Goal: Download file/media

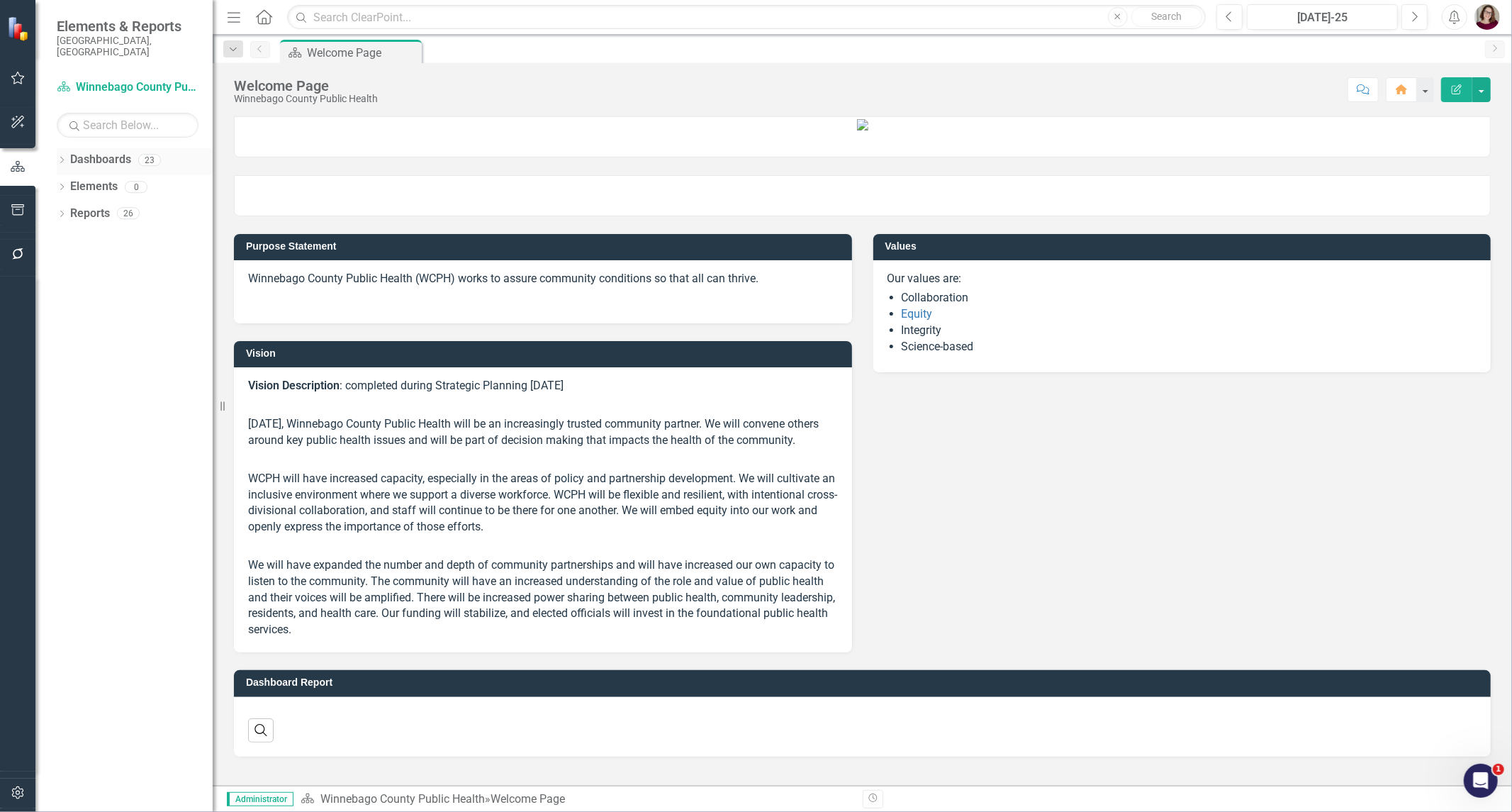
click at [62, 149] on div "Dropdown Dashboards 23" at bounding box center [134, 162] width 156 height 27
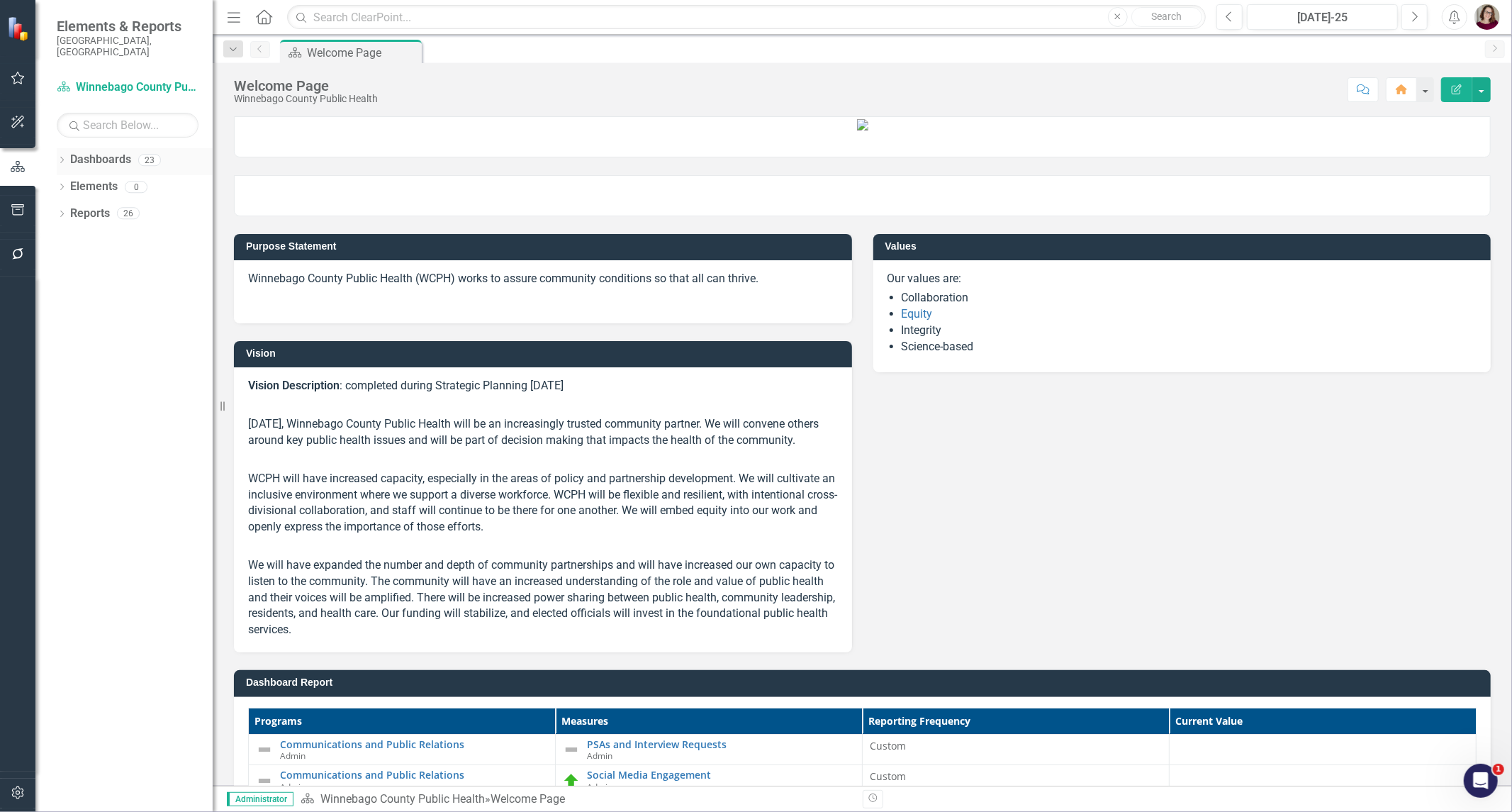
click at [64, 158] on icon "Dropdown" at bounding box center [61, 162] width 10 height 8
click at [71, 182] on icon "Dropdown" at bounding box center [69, 186] width 11 height 8
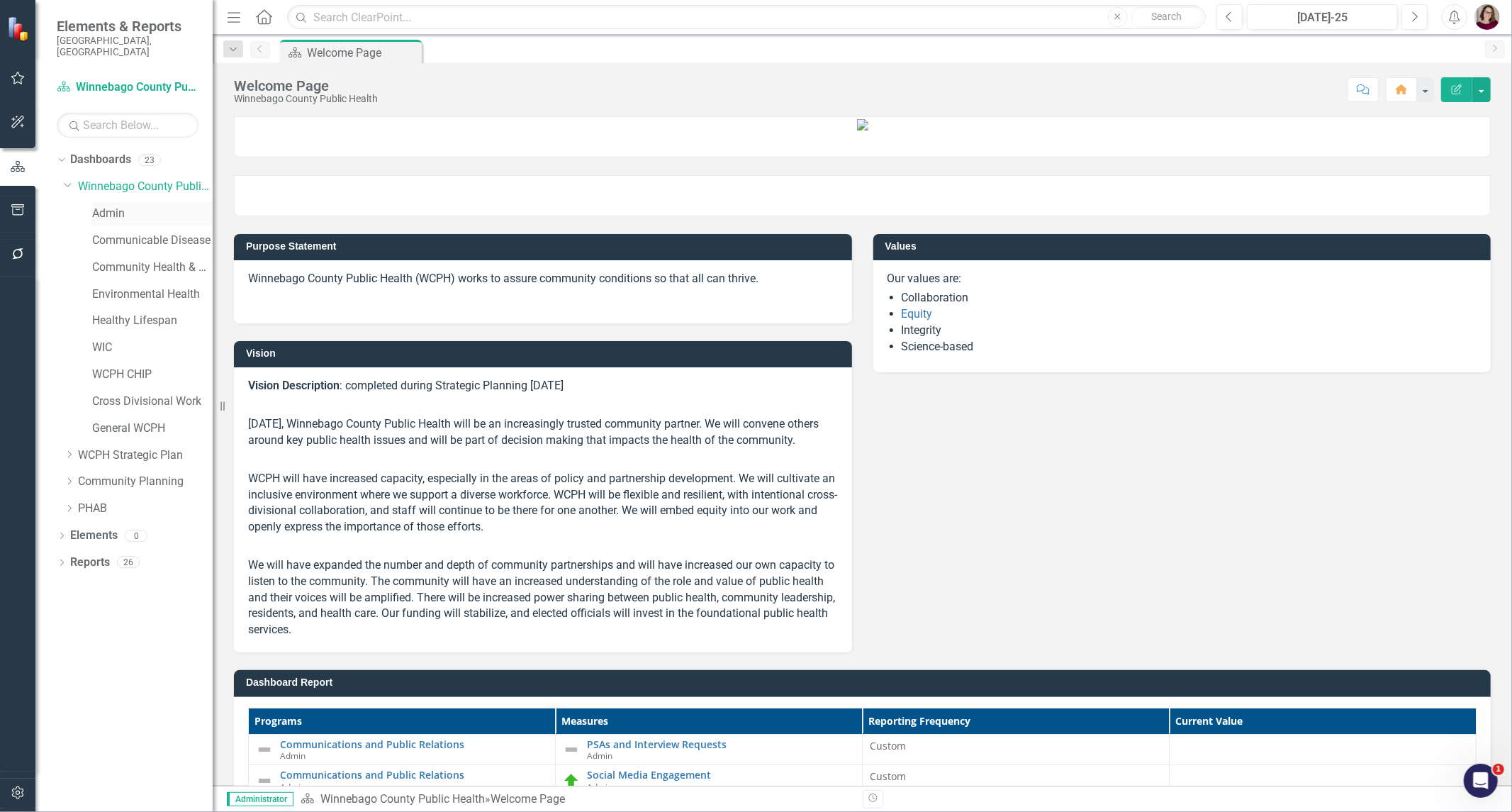
click at [122, 213] on div "Admin" at bounding box center [153, 214] width 121 height 24
click at [114, 206] on link "Admin" at bounding box center [153, 214] width 121 height 16
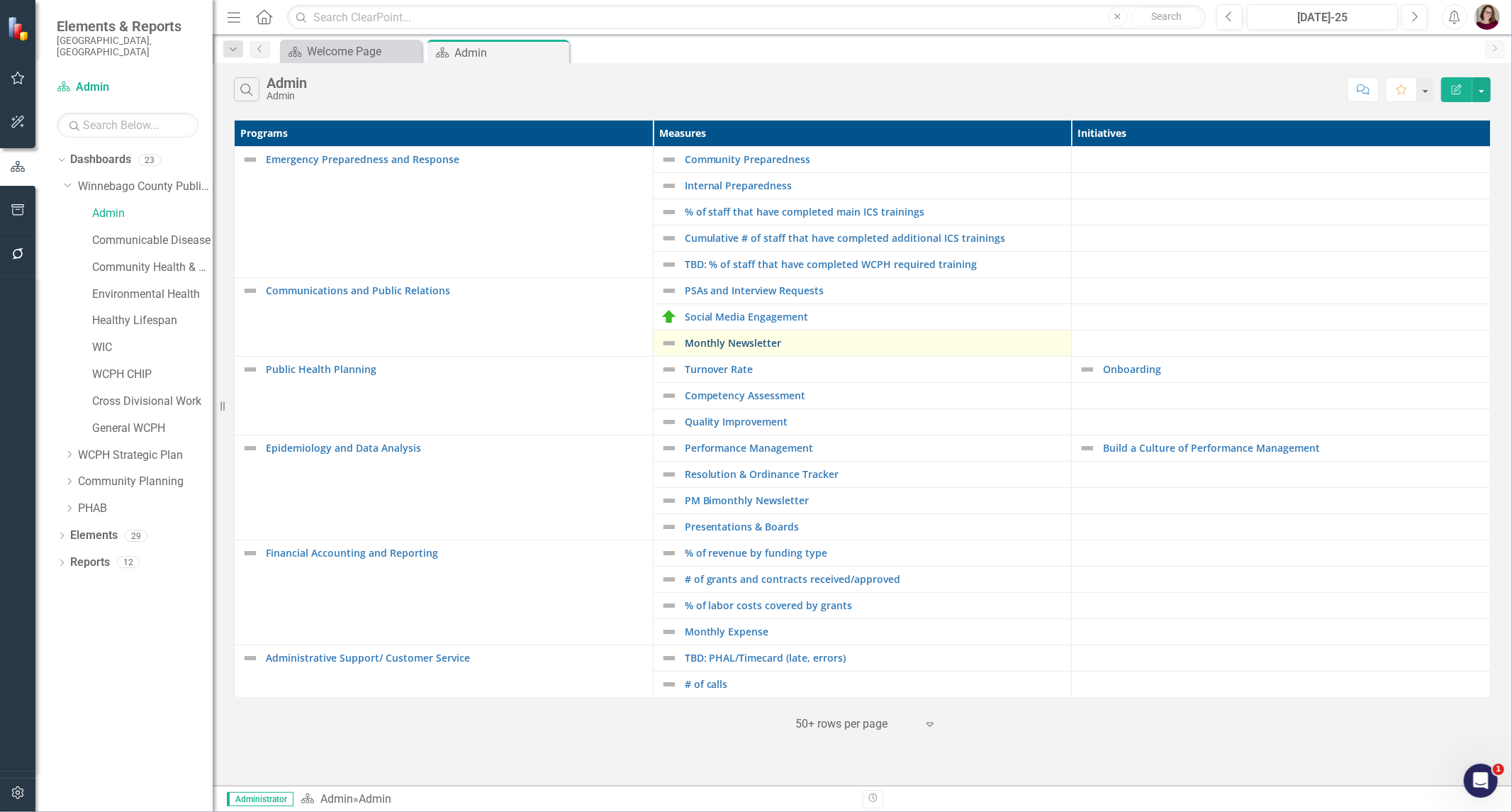
click at [763, 345] on link "Monthly Newsletter" at bounding box center [875, 343] width 380 height 11
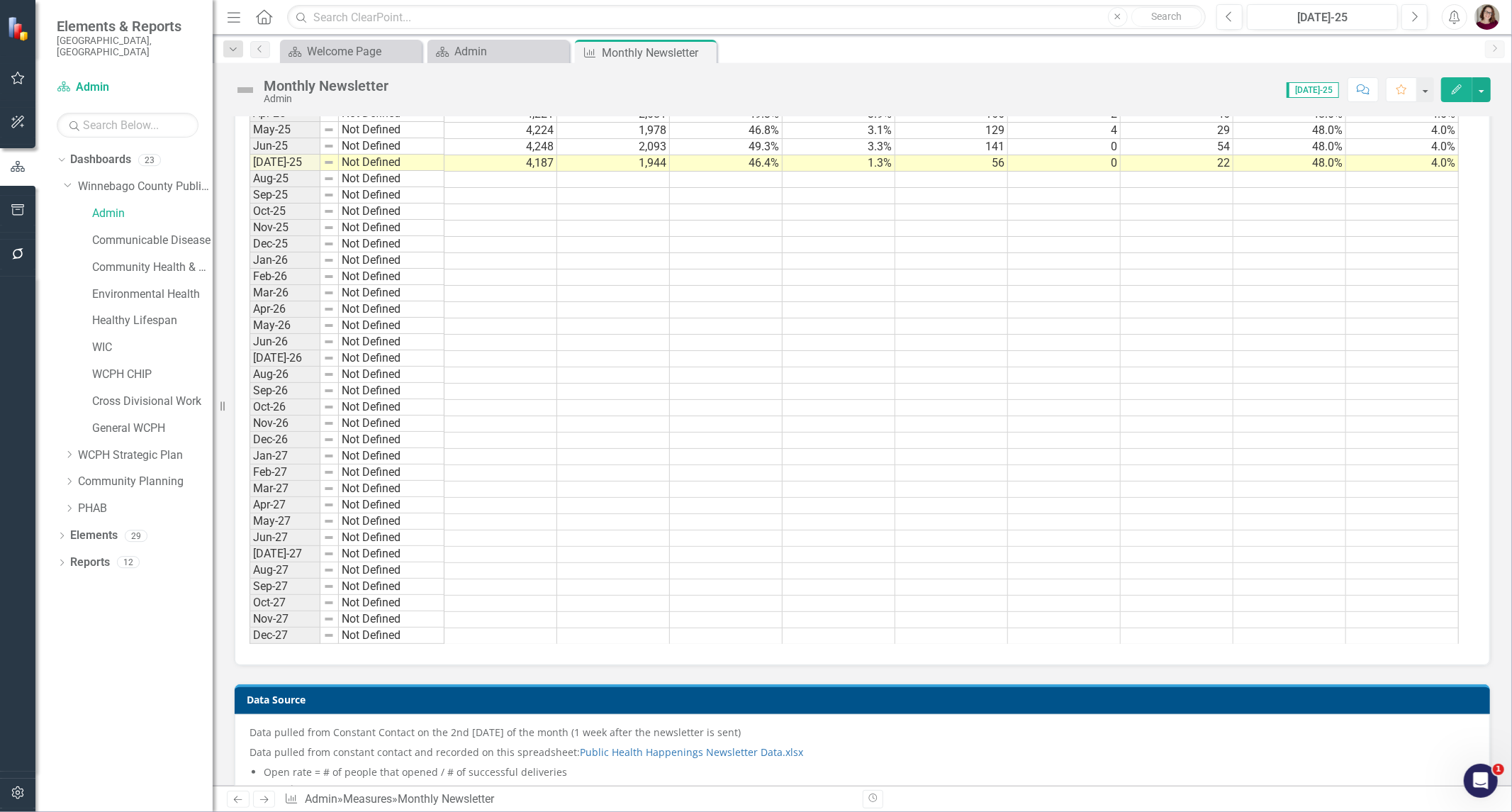
scroll to position [1678, 0]
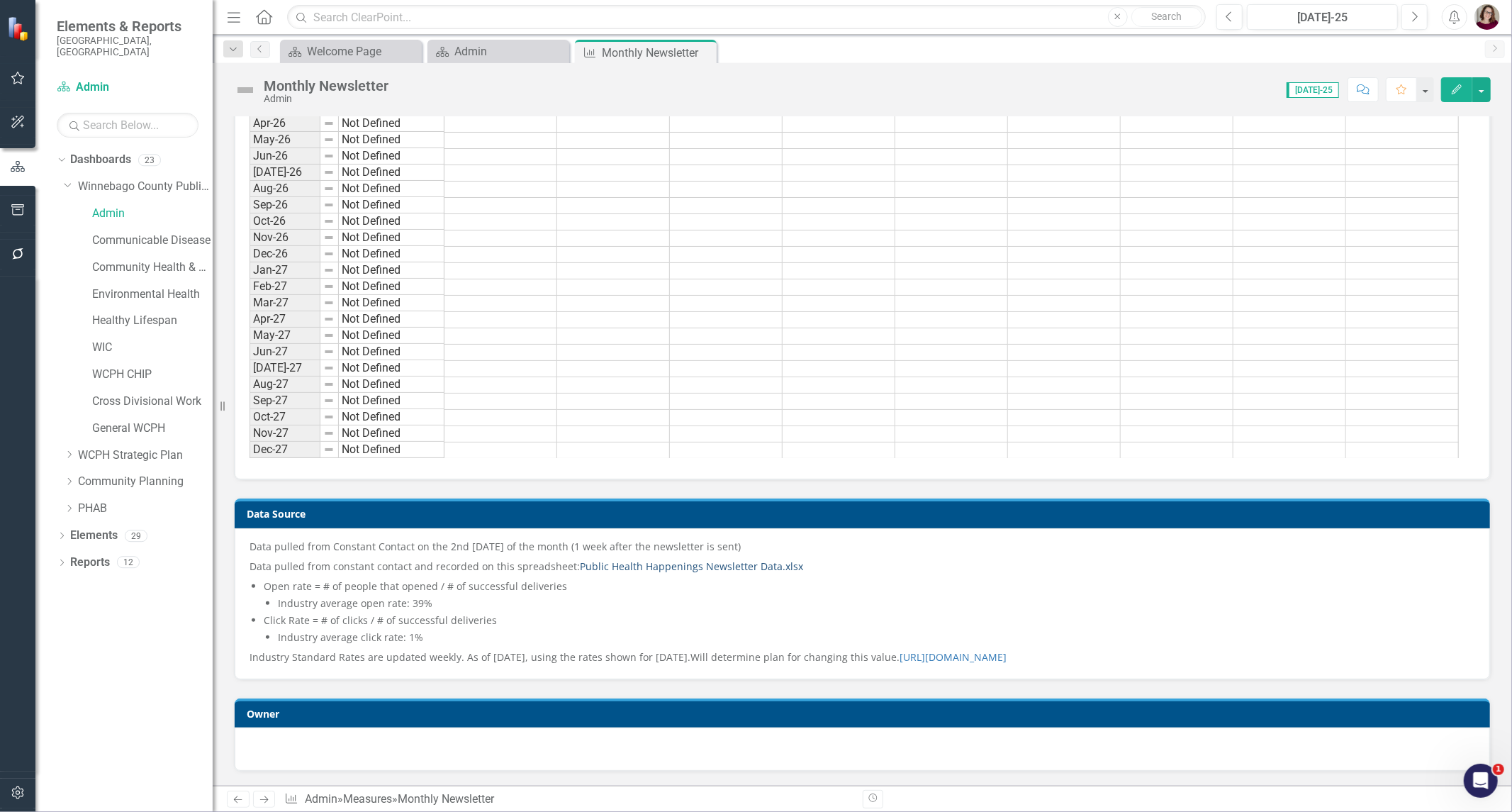
click at [642, 559] on link "Public Health Happenings Newsletter Data.xlsx" at bounding box center [692, 566] width 224 height 14
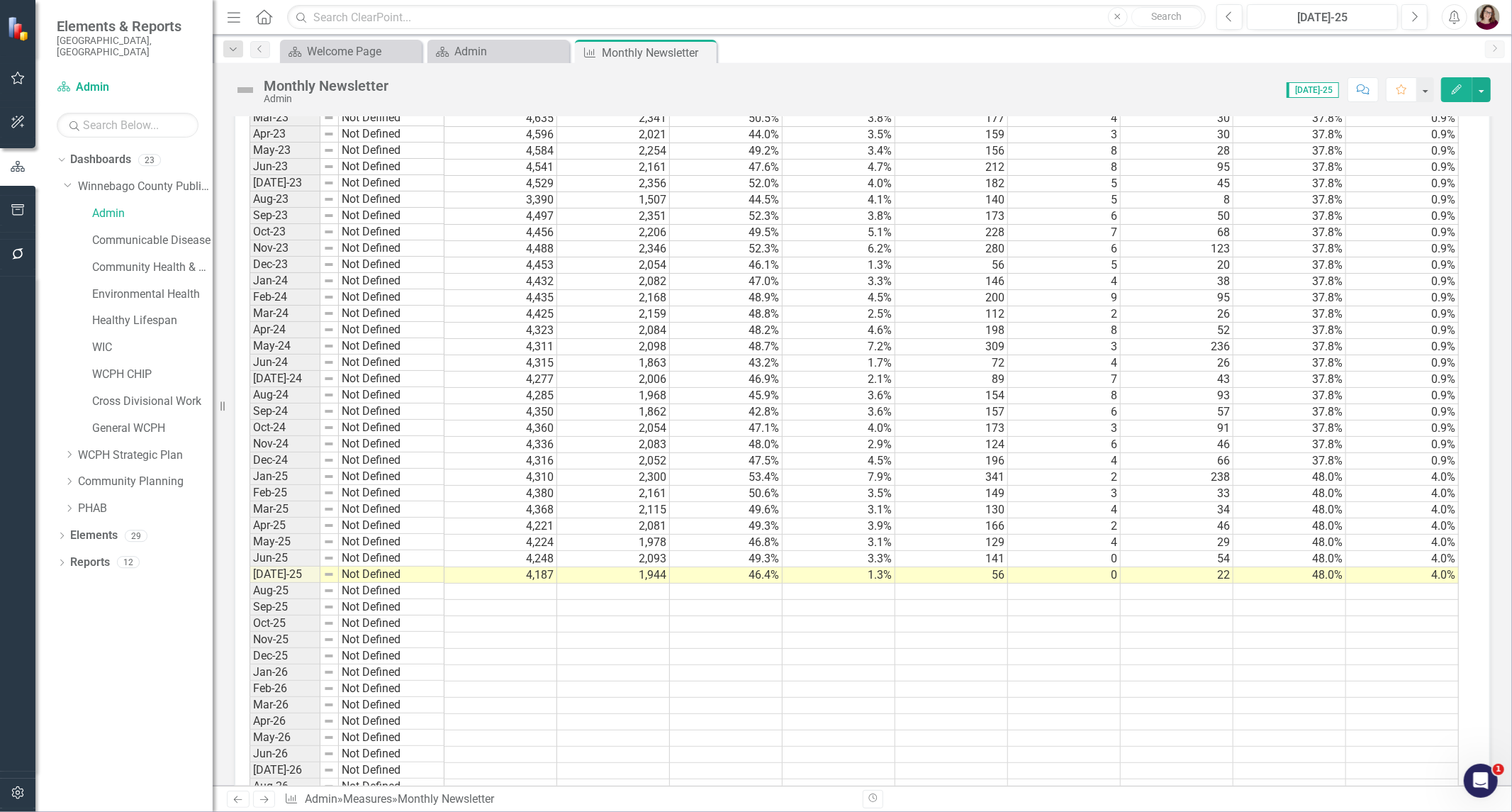
scroll to position [1047, 0]
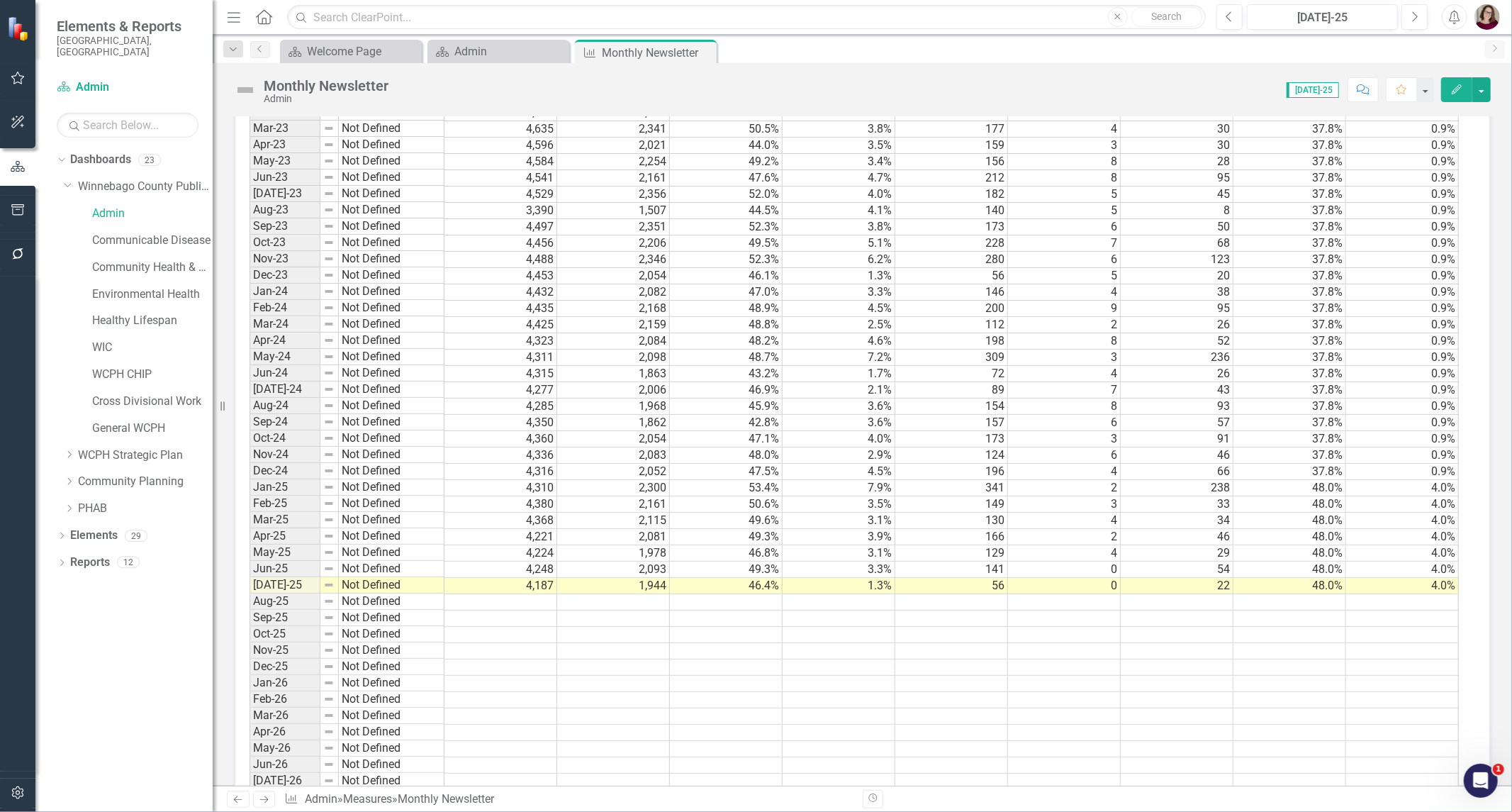
click at [505, 604] on td at bounding box center [501, 602] width 113 height 16
